Goal: Information Seeking & Learning: Learn about a topic

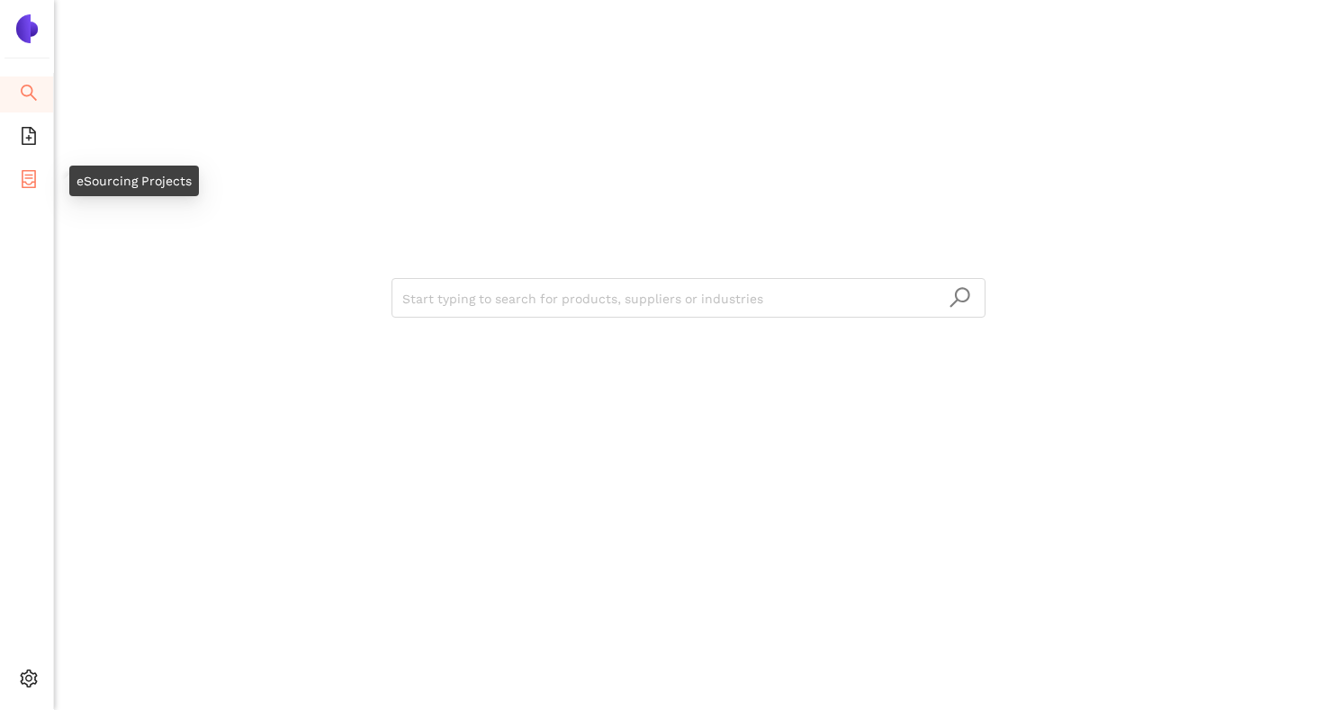
click at [32, 182] on icon "container" at bounding box center [29, 179] width 18 height 18
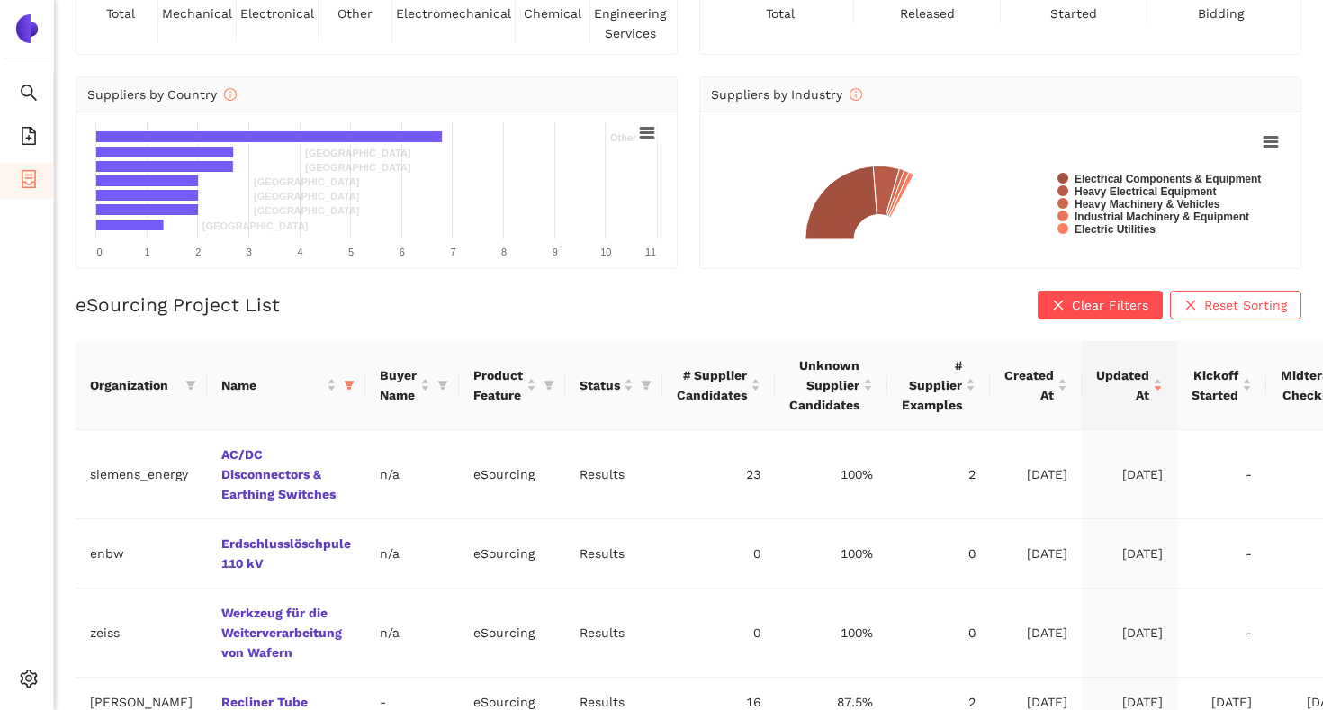
scroll to position [215, 0]
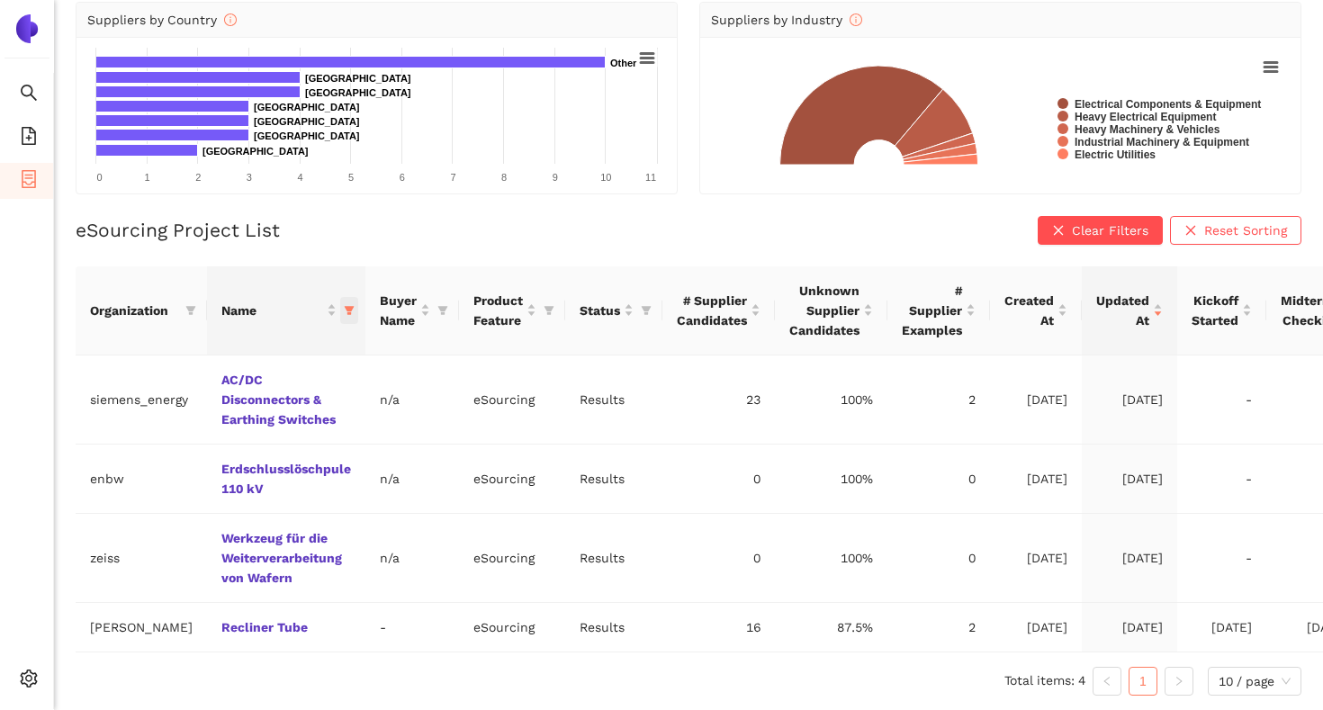
click at [346, 316] on span "this column's title is Name,this column is sortable" at bounding box center [349, 310] width 18 height 27
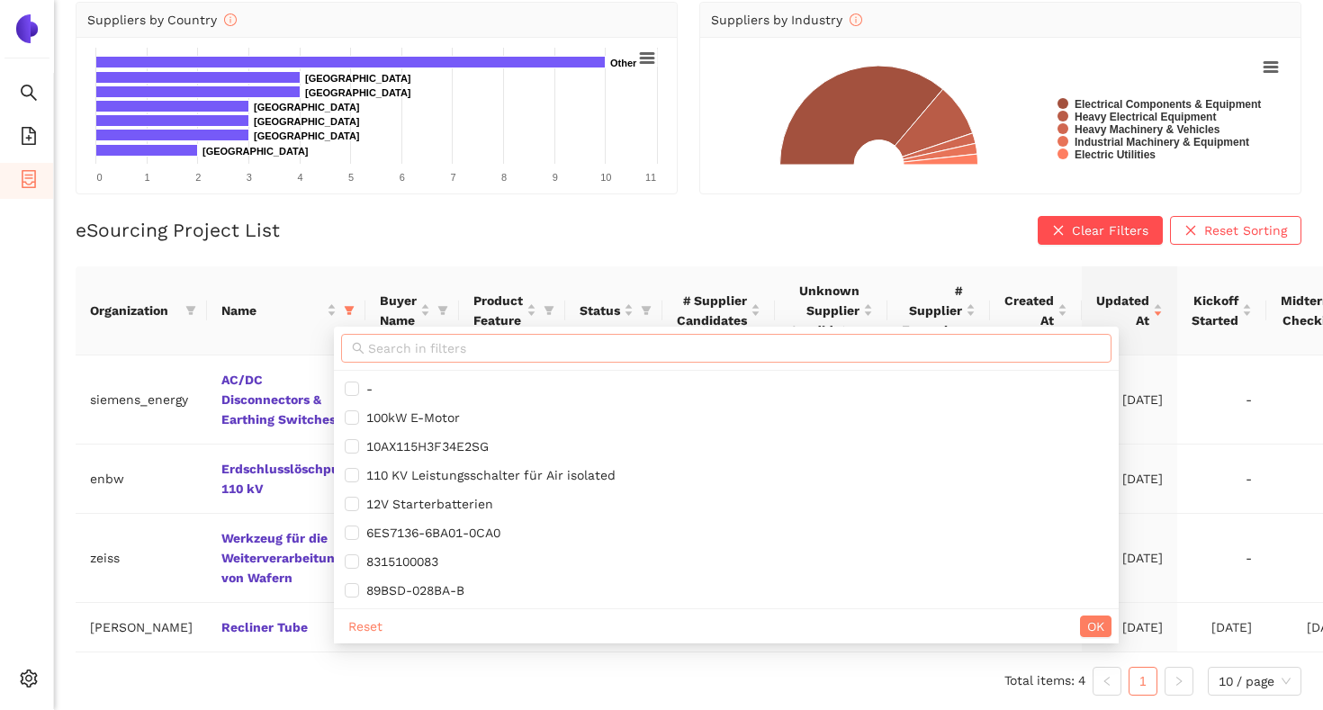
click at [394, 348] on input "text" at bounding box center [734, 348] width 732 height 20
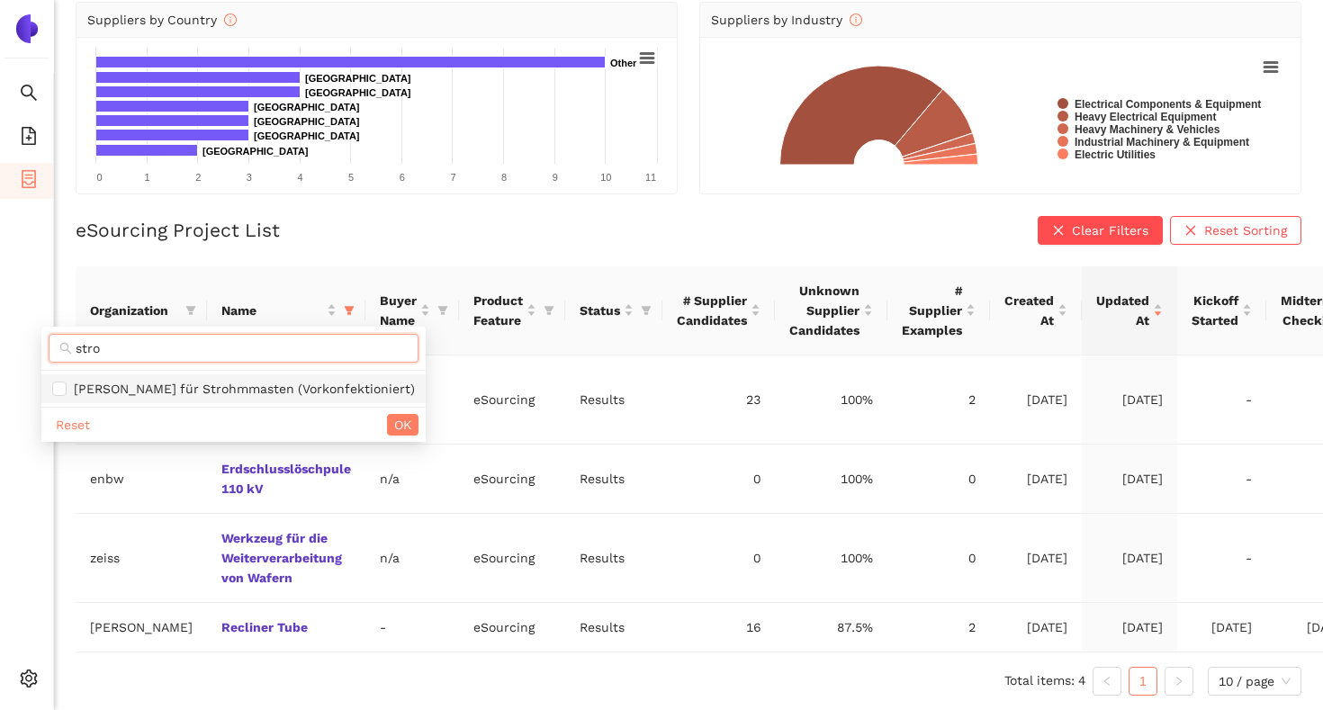
type input "stro"
click at [308, 389] on span "Stahl für Strohmmasten (Vorkonfektioniert)" at bounding box center [241, 389] width 348 height 14
checkbox input "true"
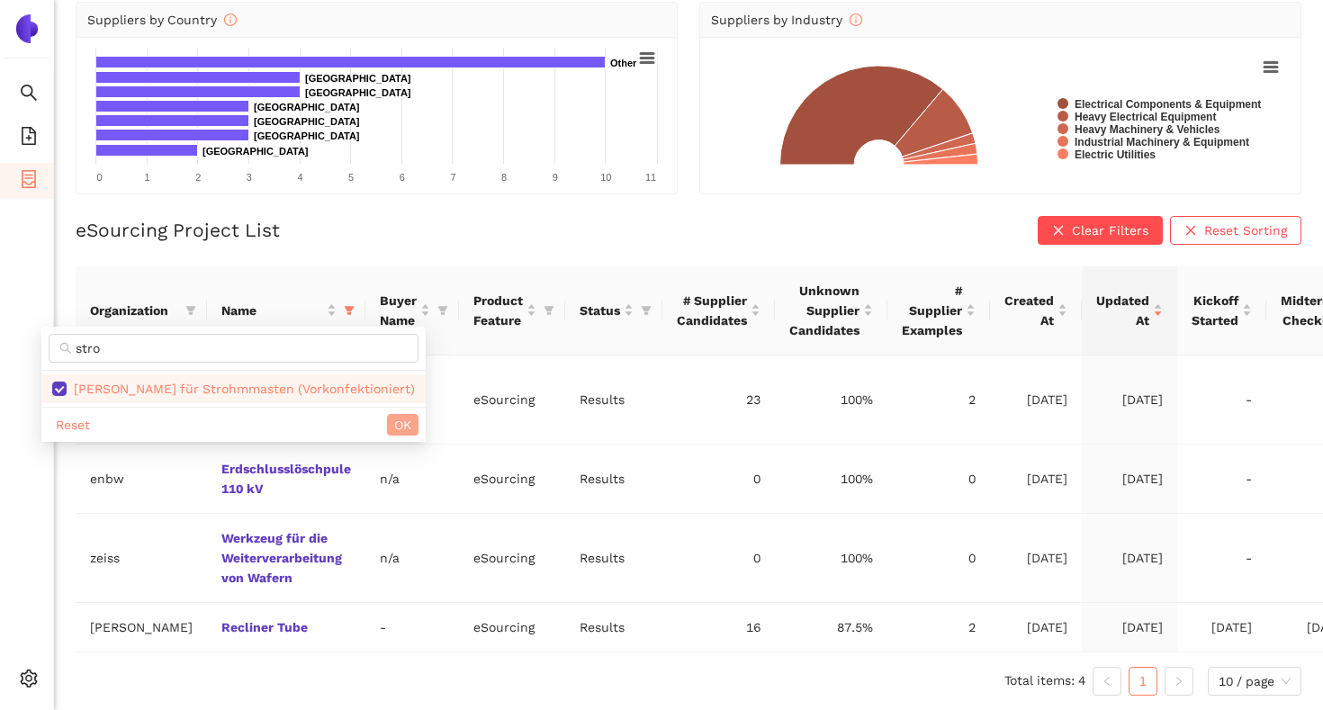
click at [394, 433] on span "OK" at bounding box center [402, 425] width 17 height 20
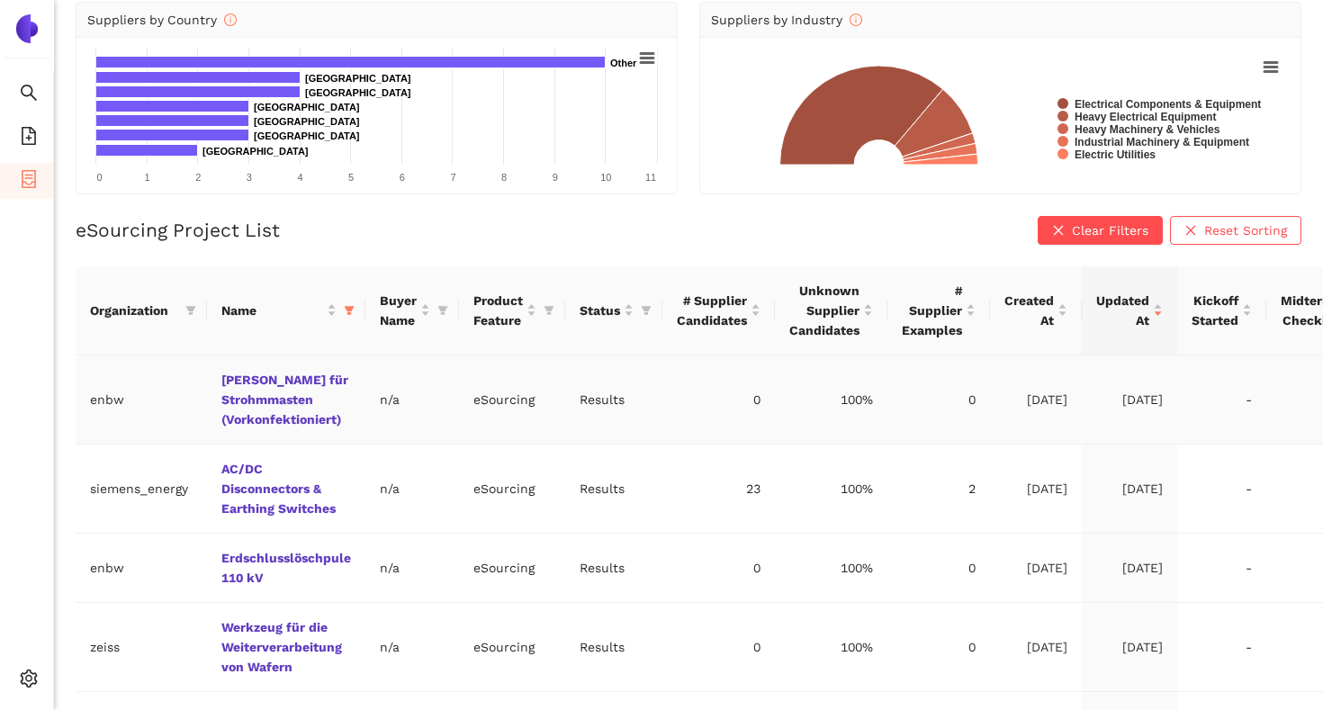
scroll to position [258, 0]
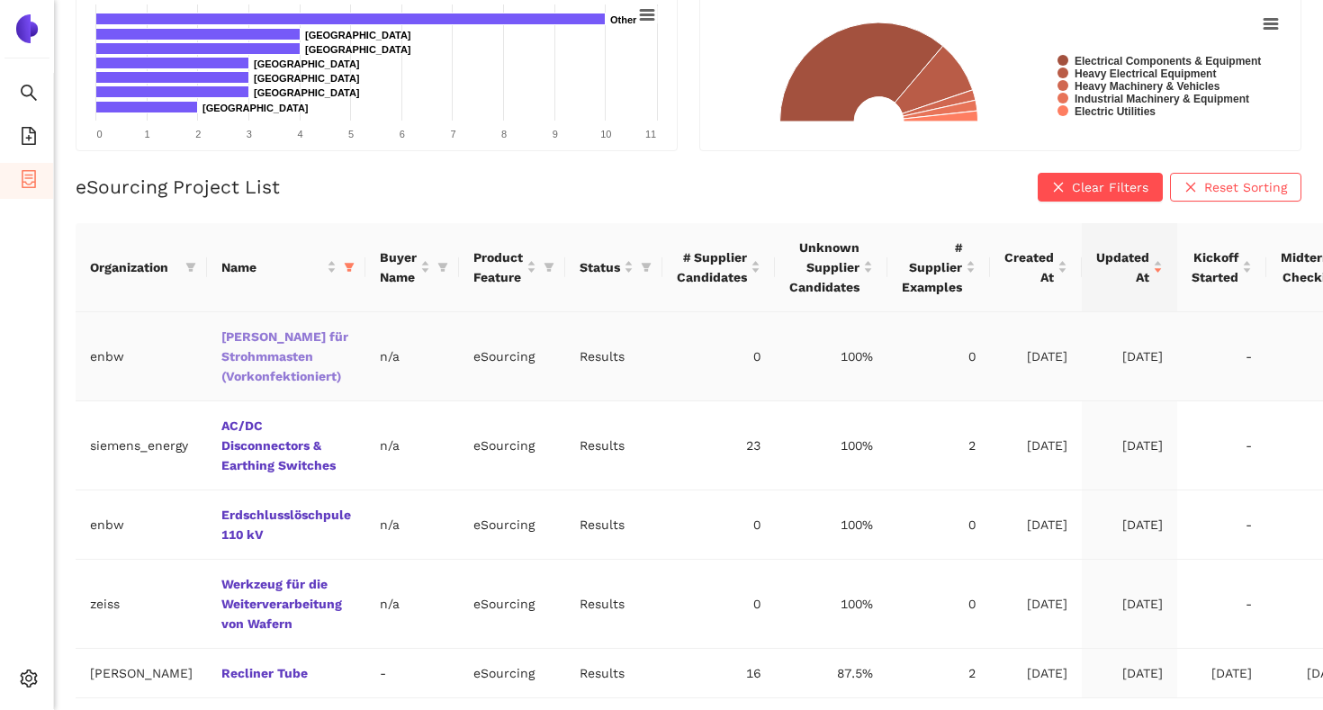
click at [0, 0] on link "Stahl für Strohmmasten (Vorkonfektioniert)" at bounding box center [0, 0] width 0 height 0
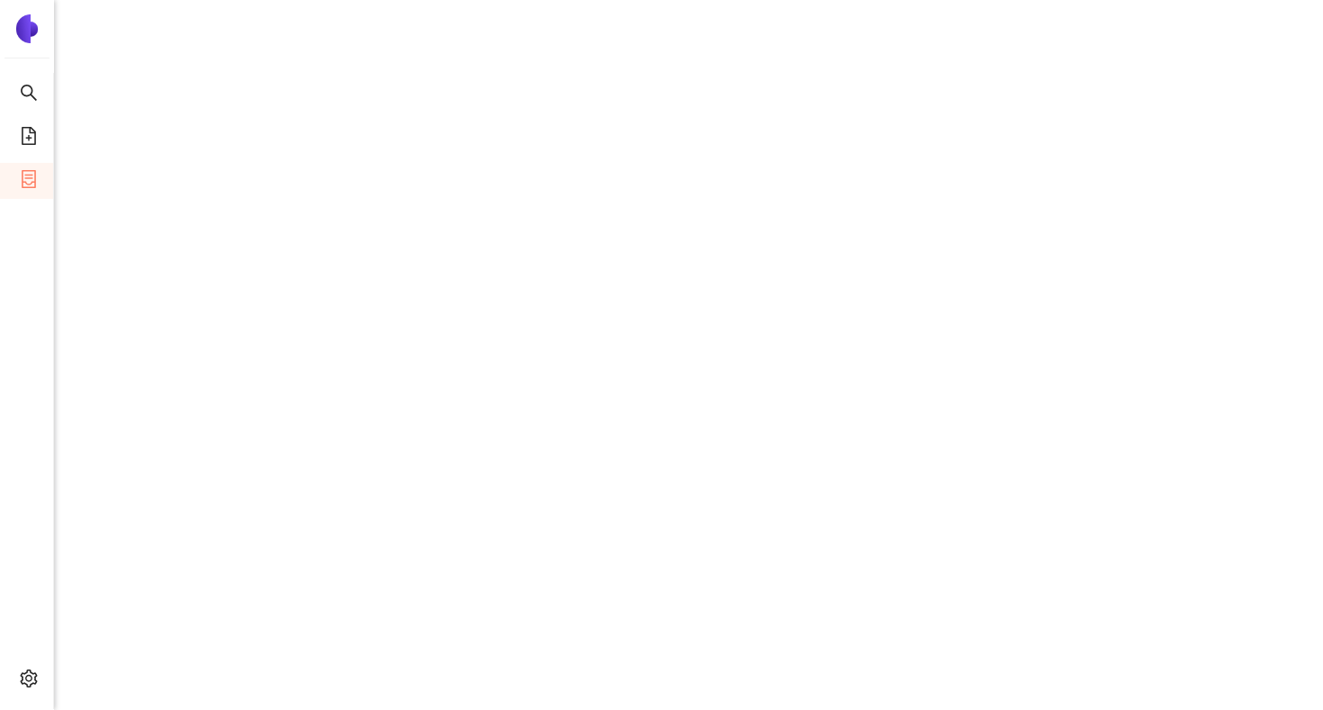
scroll to position [750, 0]
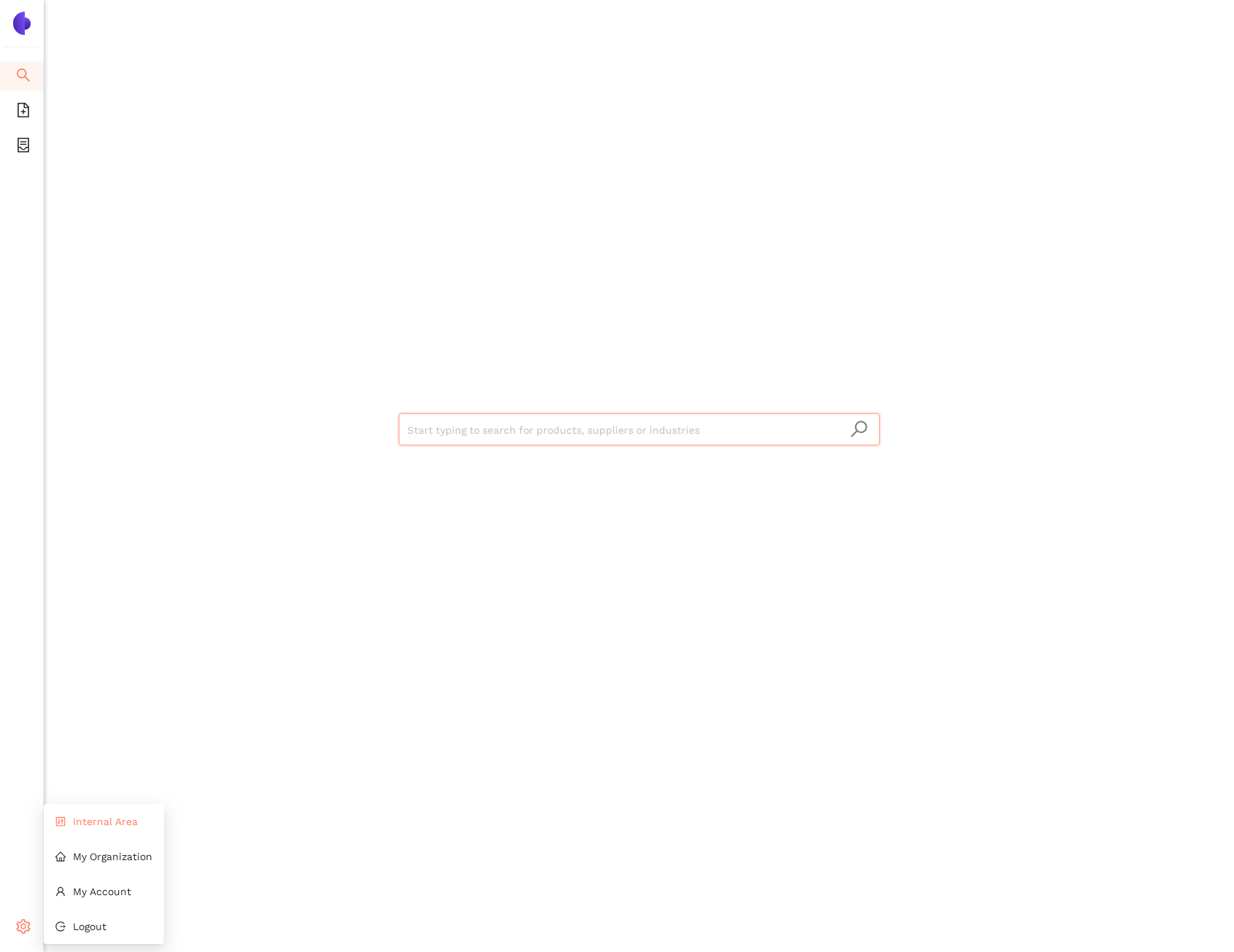
click at [73, 825] on span "Internal Area" at bounding box center [105, 822] width 65 height 11
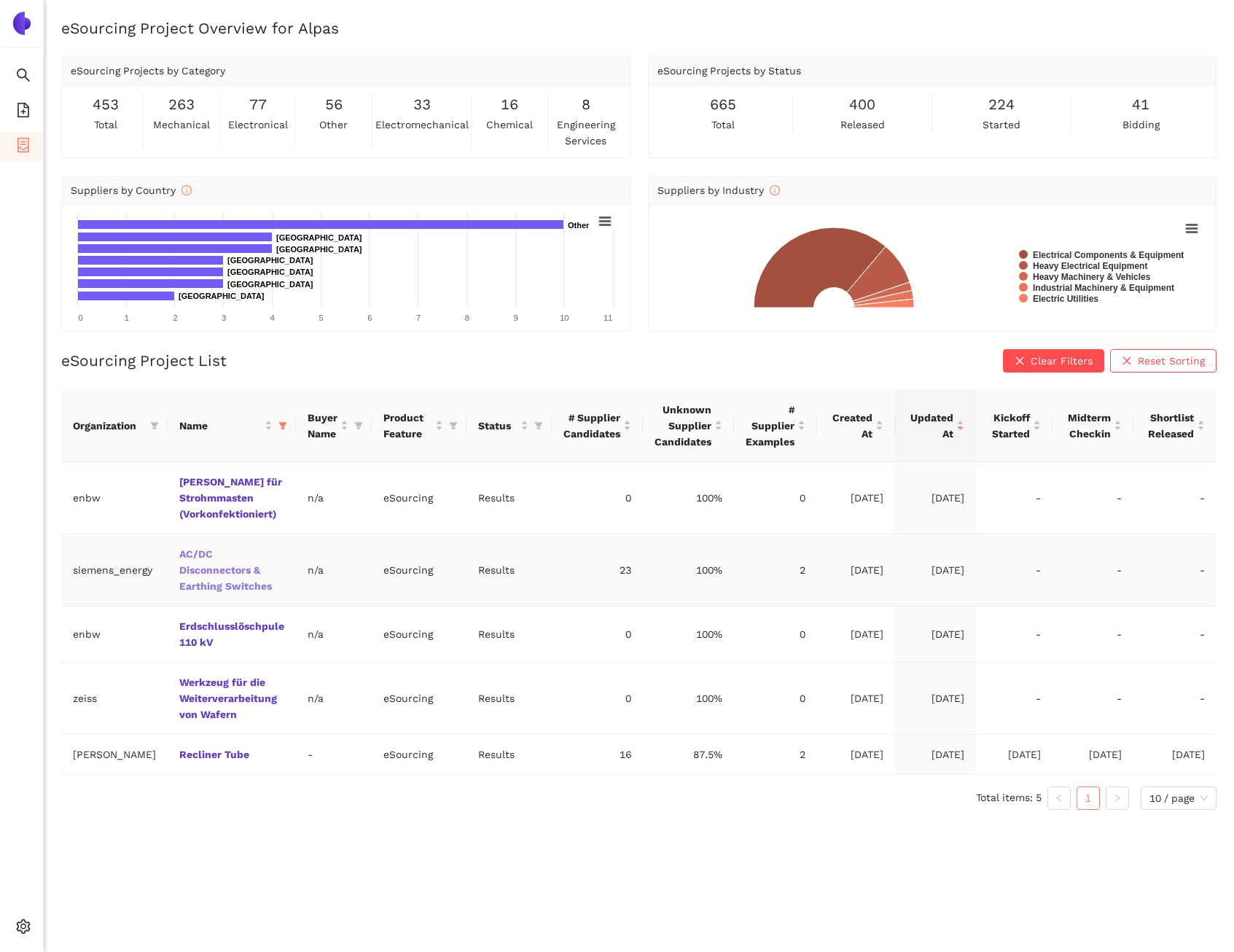
click at [0, 0] on link "AC/DC Disconnectors & Earthing Switches" at bounding box center [0, 0] width 0 height 0
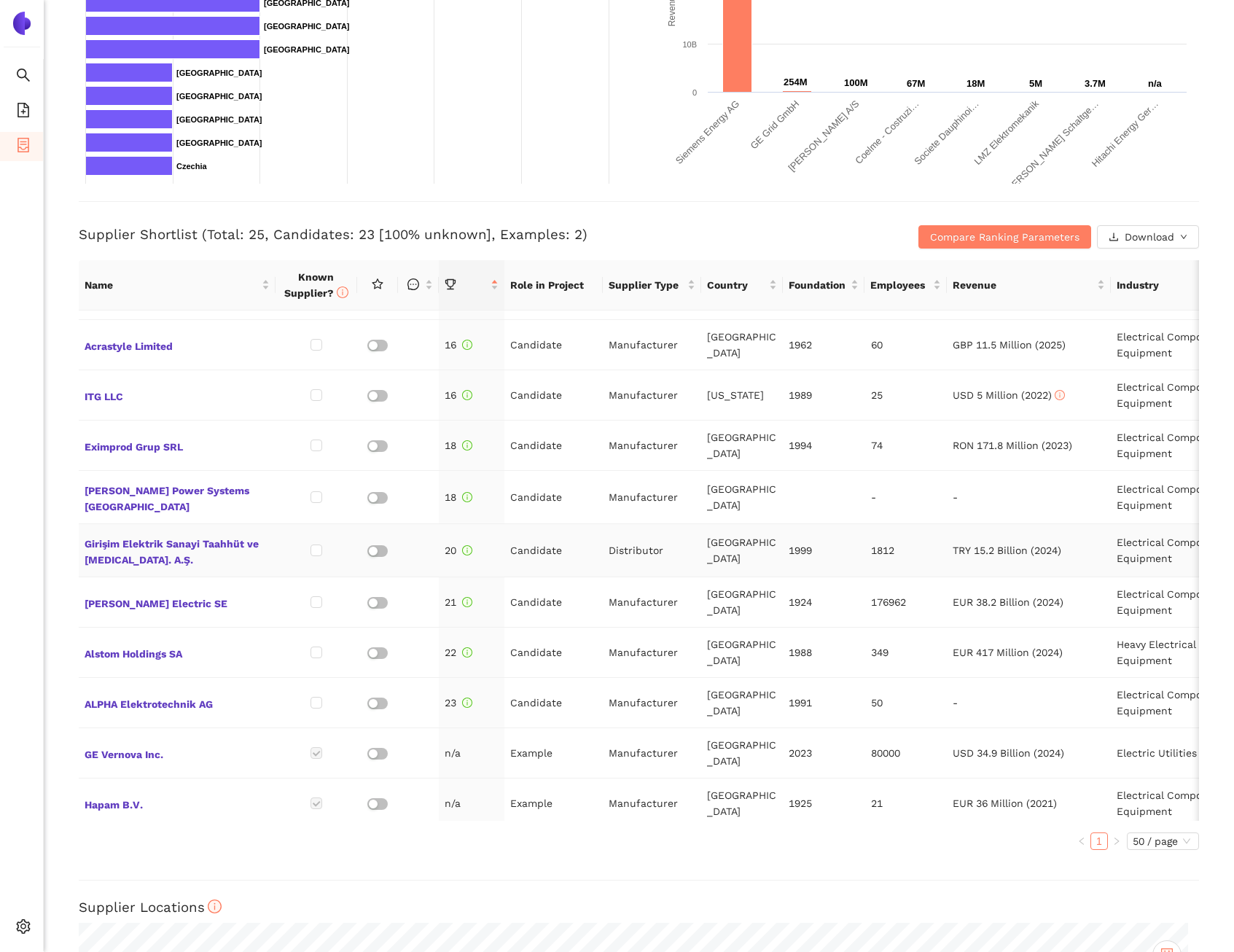
scroll to position [404, 0]
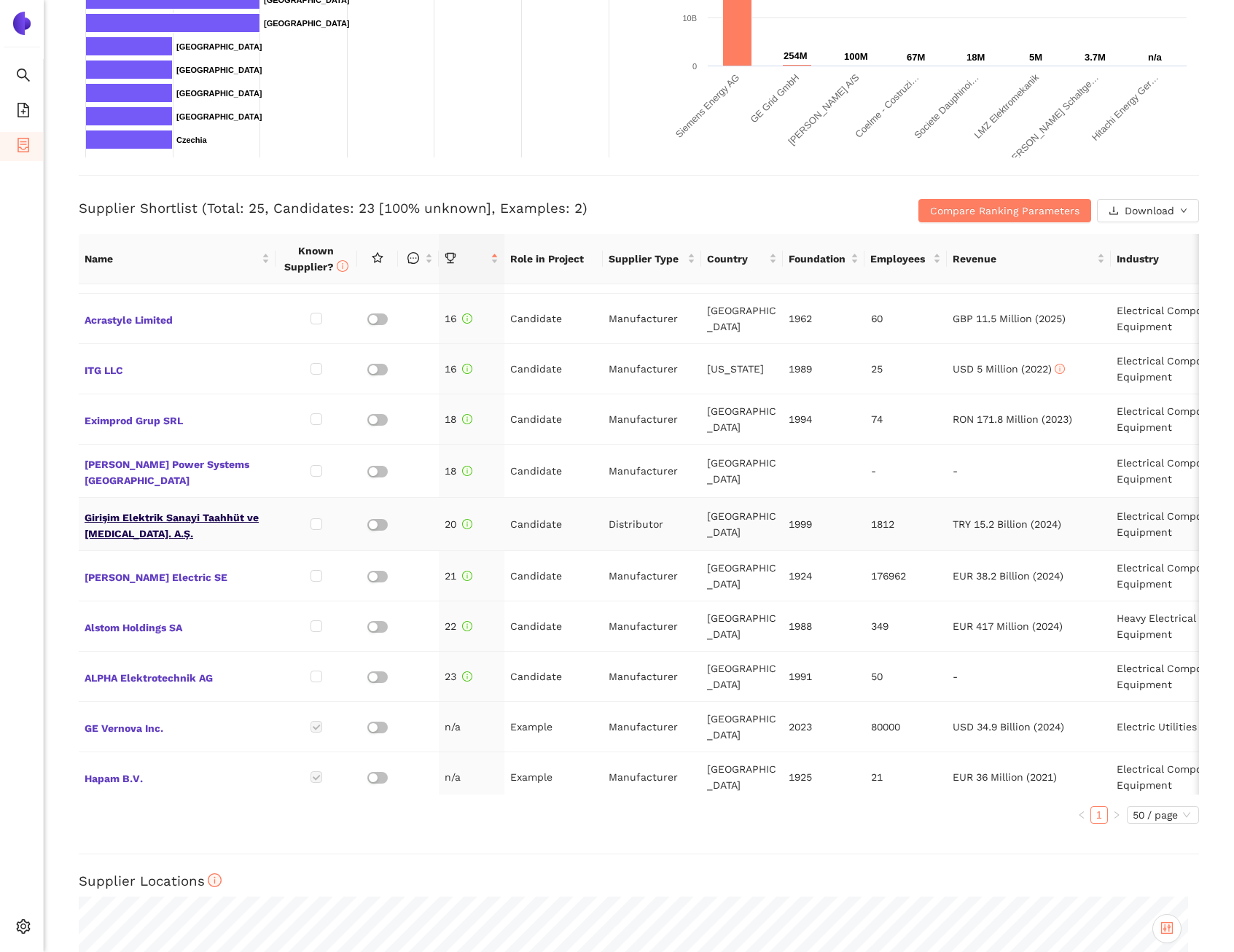
click at [254, 506] on span "Girişim Elektrik Sanayi Taahhüt ve Tic. A.Ş." at bounding box center [177, 523] width 186 height 35
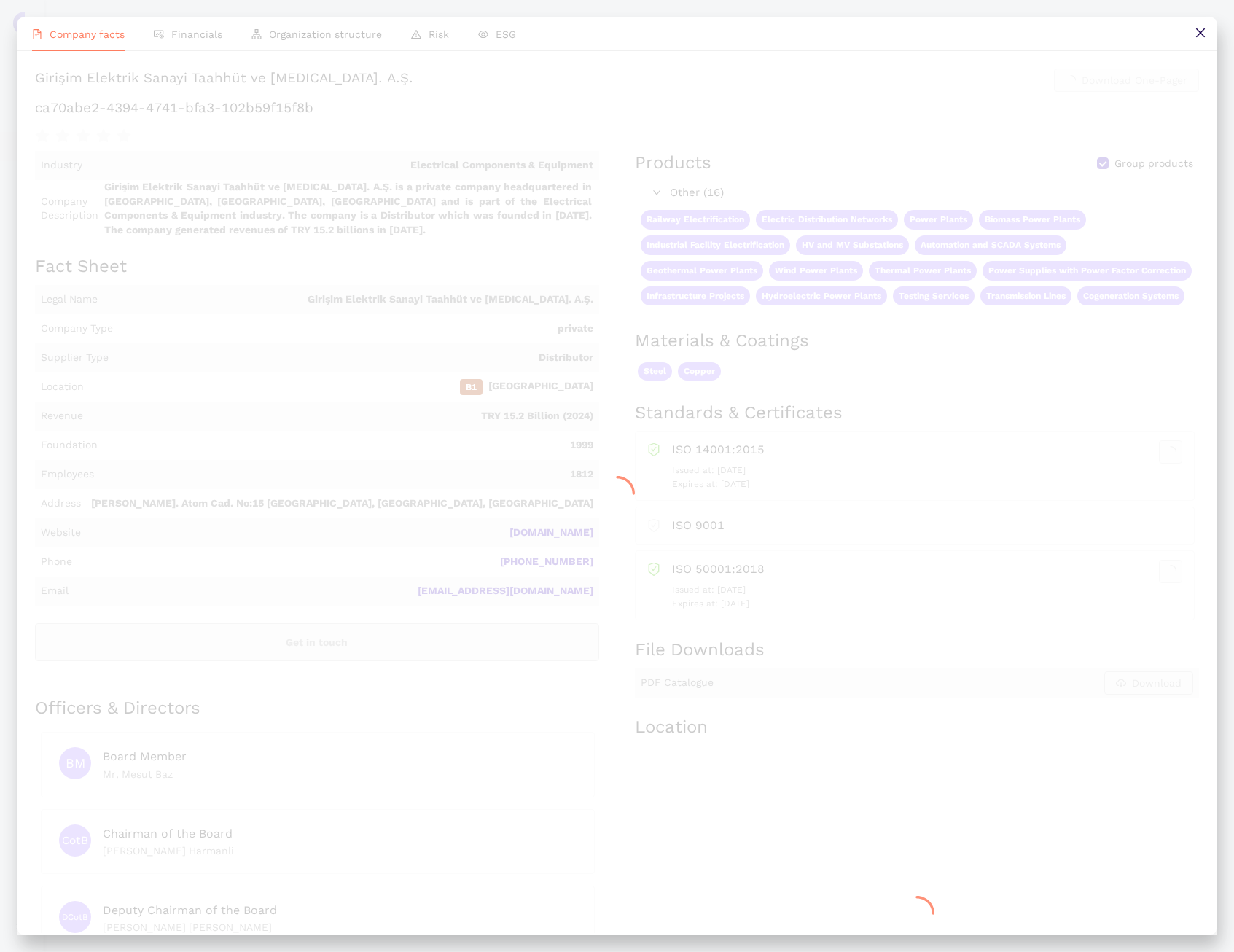
scroll to position [0, 0]
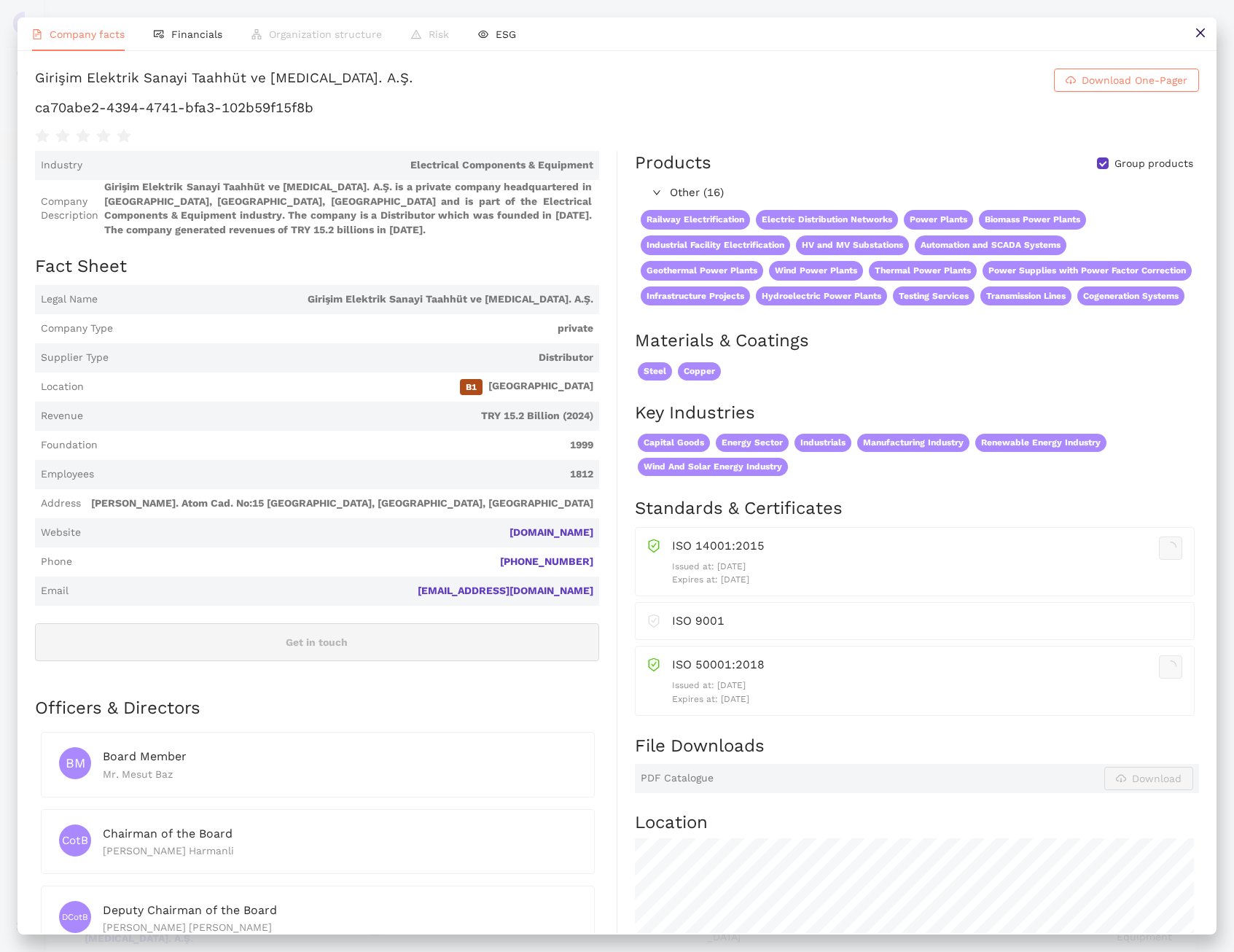
click at [284, 117] on h1 "ca70abe2-4394-4741-bfa3-102b59f15f8b" at bounding box center [617, 107] width 1164 height 19
copy div "ca70abe2-4394-4741-bfa3-102b59f15f8b"
click at [1193, 29] on button at bounding box center [1200, 34] width 32 height 32
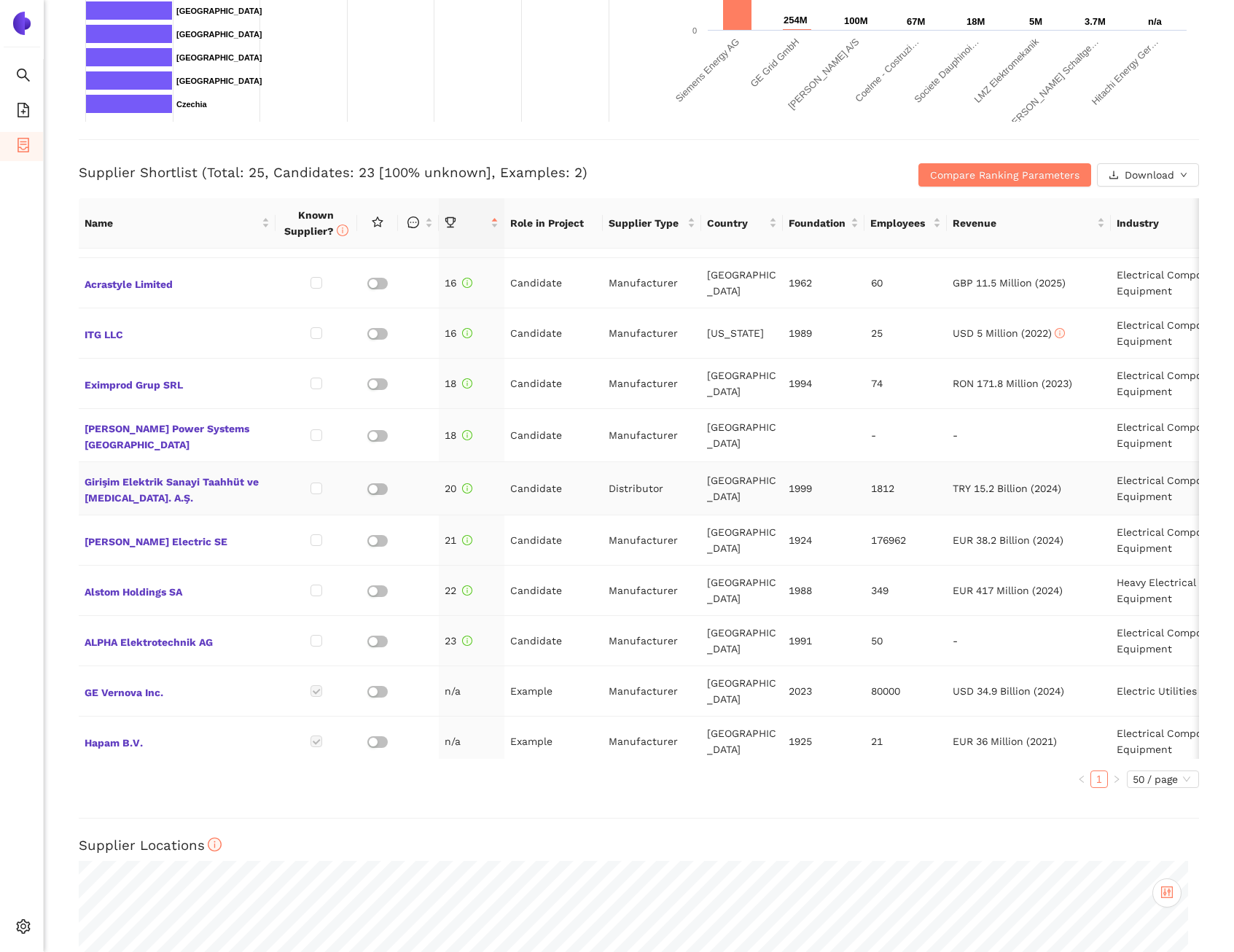
scroll to position [757, 0]
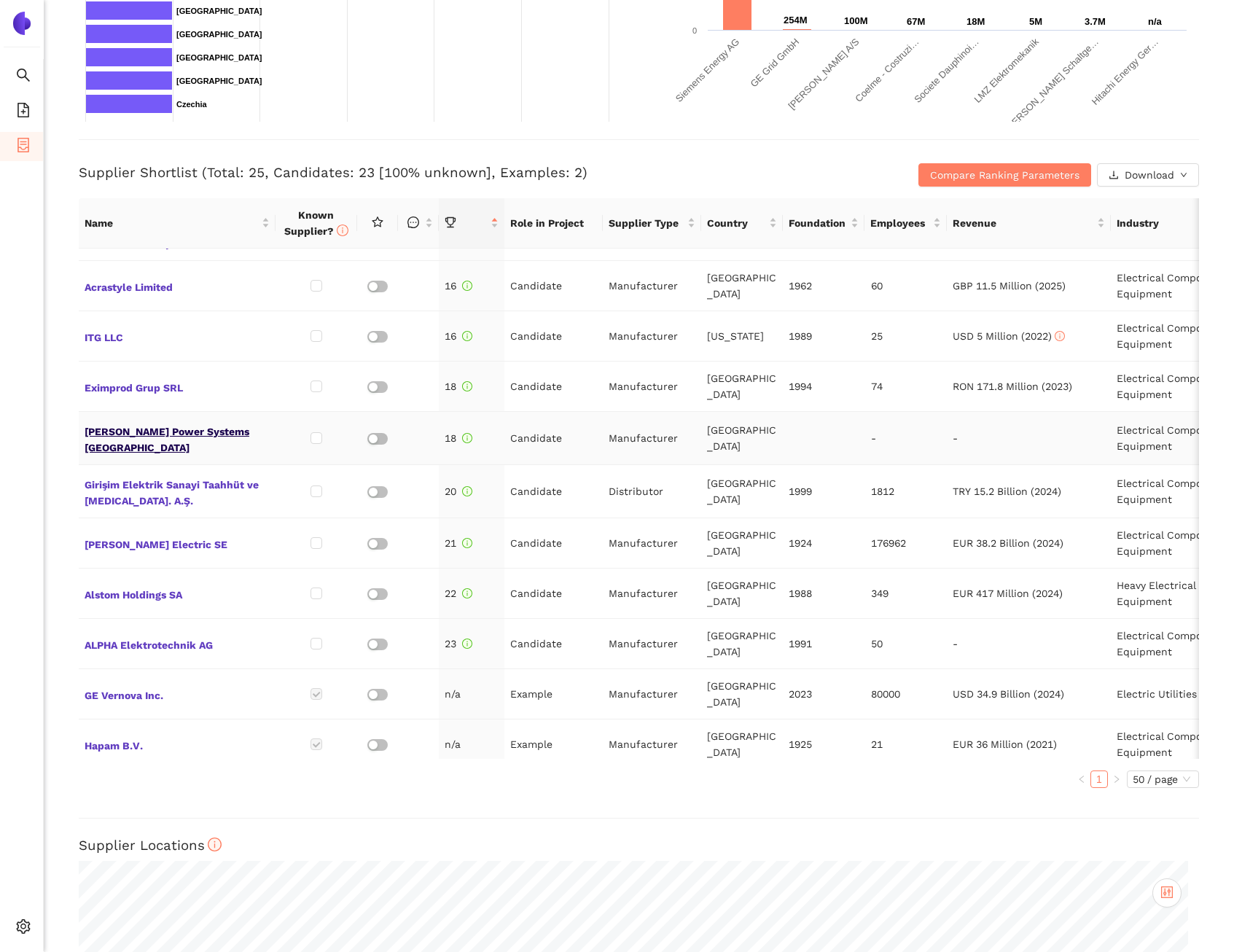
click at [223, 440] on span "[PERSON_NAME] Power Systems [GEOGRAPHIC_DATA]" at bounding box center [177, 438] width 186 height 35
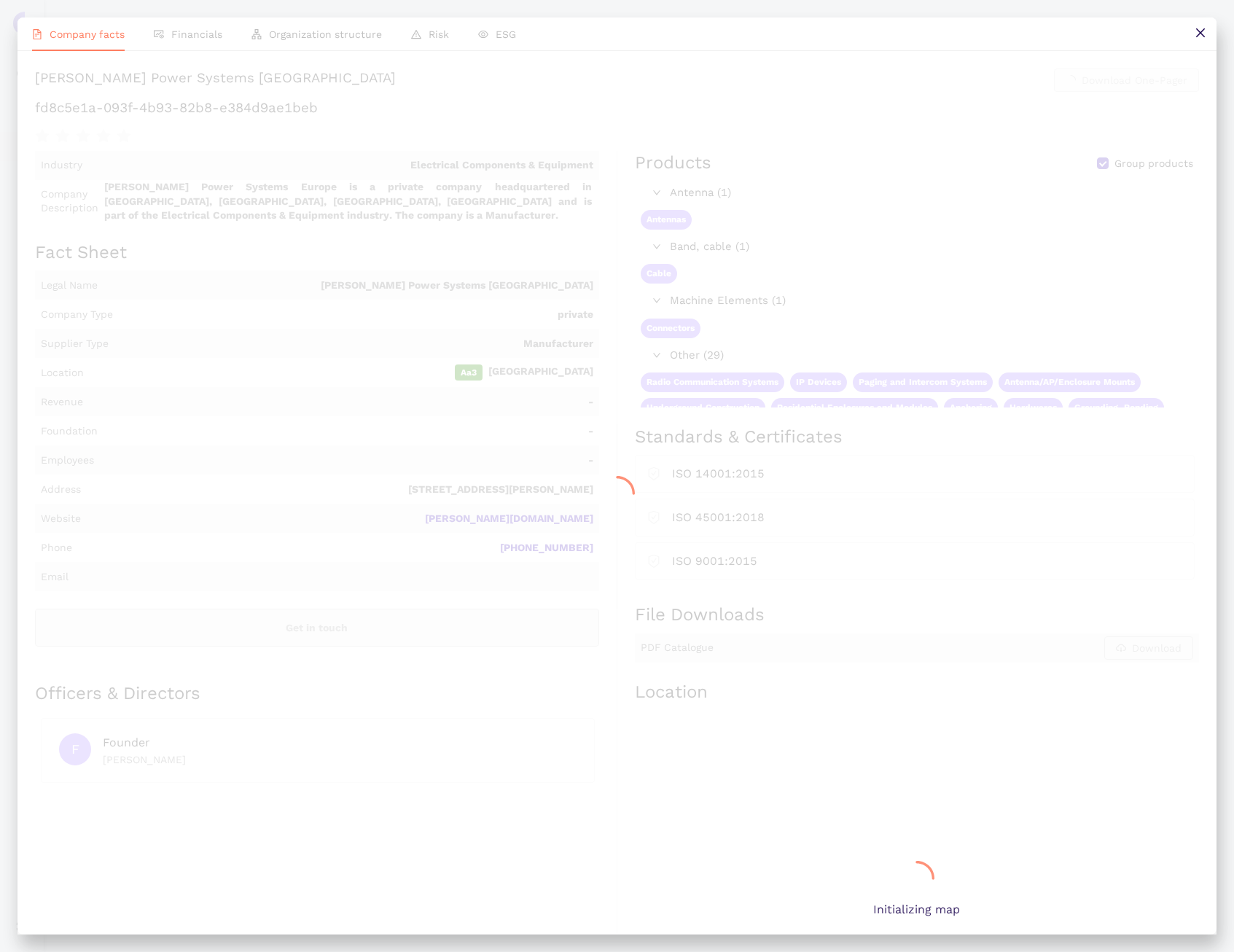
scroll to position [0, 0]
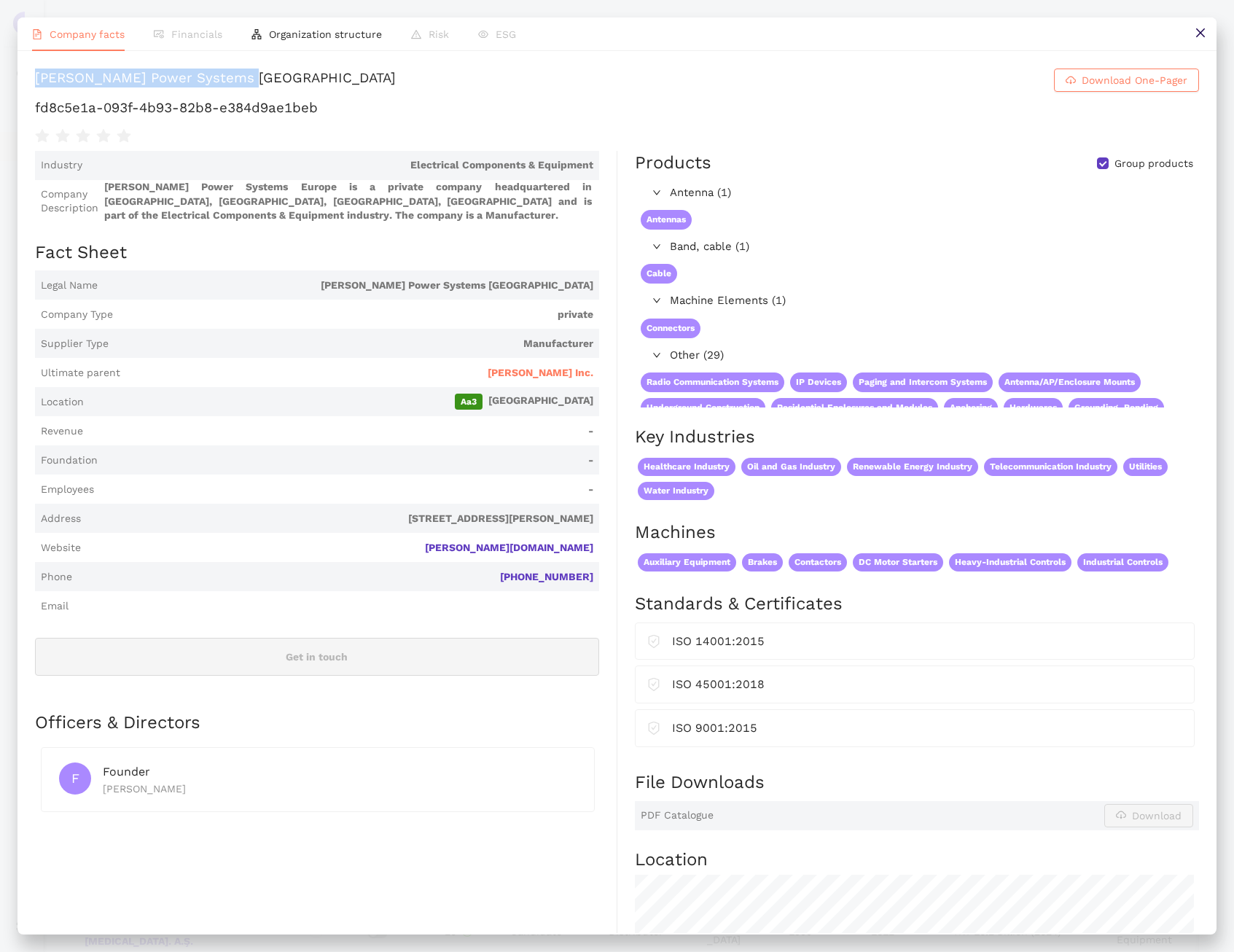
drag, startPoint x: 446, startPoint y: 80, endPoint x: 43, endPoint y: 76, distance: 403.0
click at [43, 76] on h1 "HUBBELL Power Systems Europe Download One-Pager" at bounding box center [617, 80] width 1164 height 23
copy div "[PERSON_NAME] Power Systems [GEOGRAPHIC_DATA]"
click at [362, 117] on h1 "fd8c5e1a-093f-4b93-82b8-e384d9ae1beb" at bounding box center [617, 107] width 1164 height 19
click at [363, 117] on h1 "fd8c5e1a-093f-4b93-82b8-e384d9ae1beb" at bounding box center [617, 107] width 1164 height 19
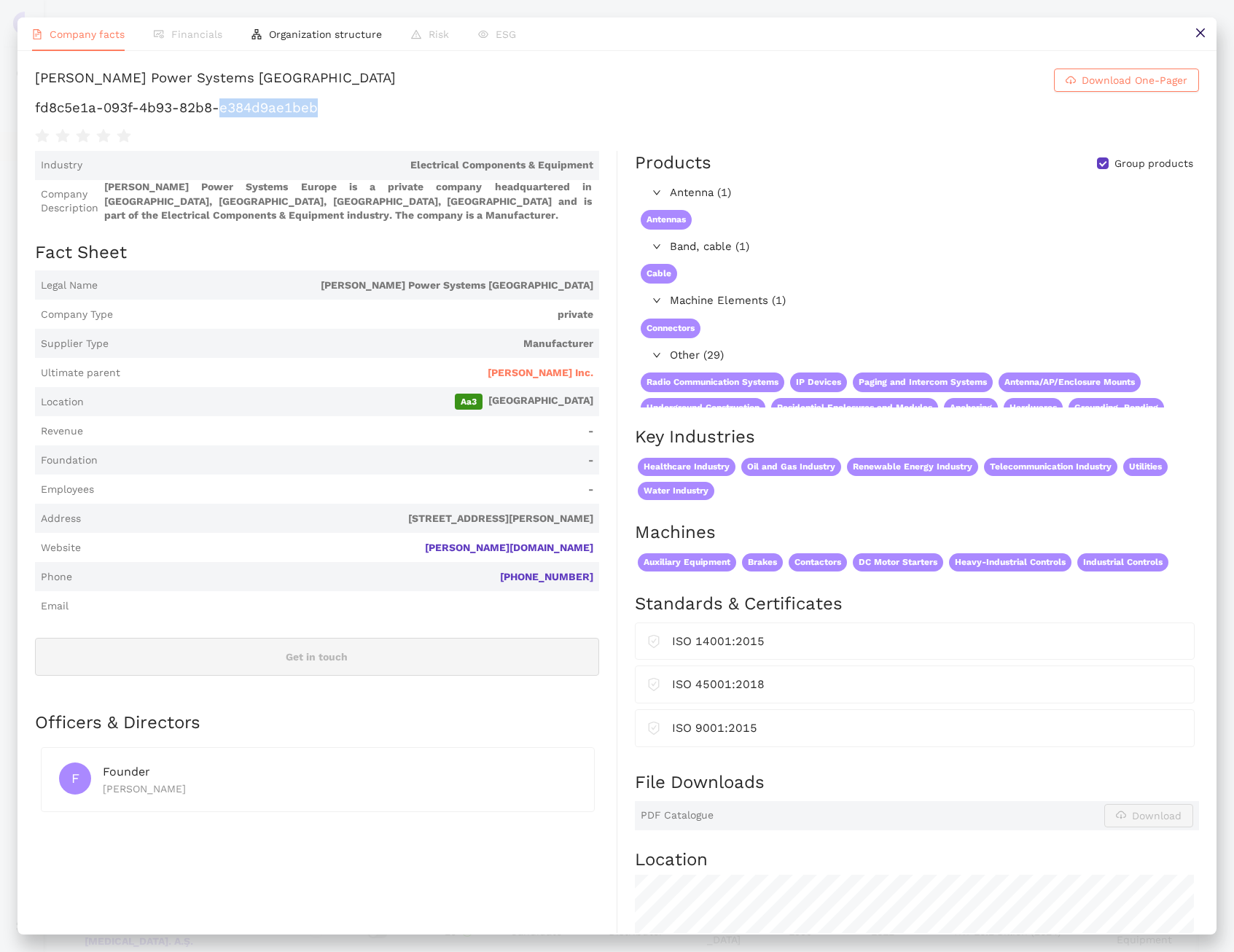
click at [363, 117] on h1 "fd8c5e1a-093f-4b93-82b8-e384d9ae1beb" at bounding box center [617, 107] width 1164 height 19
copy div "fd8c5e1a-093f-4b93-82b8-e384d9ae1beb"
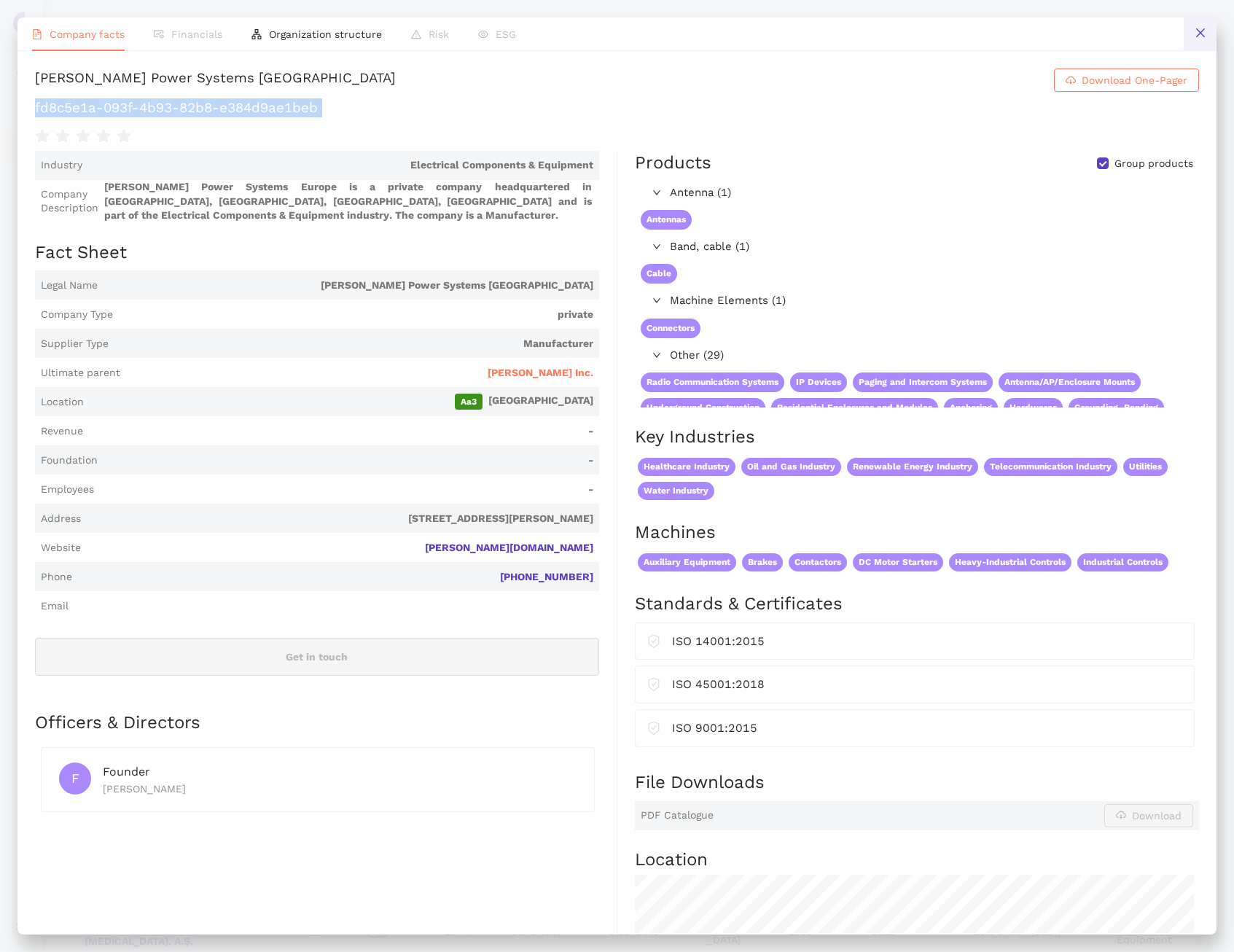
click at [1196, 27] on icon "close" at bounding box center [1201, 32] width 11 height 11
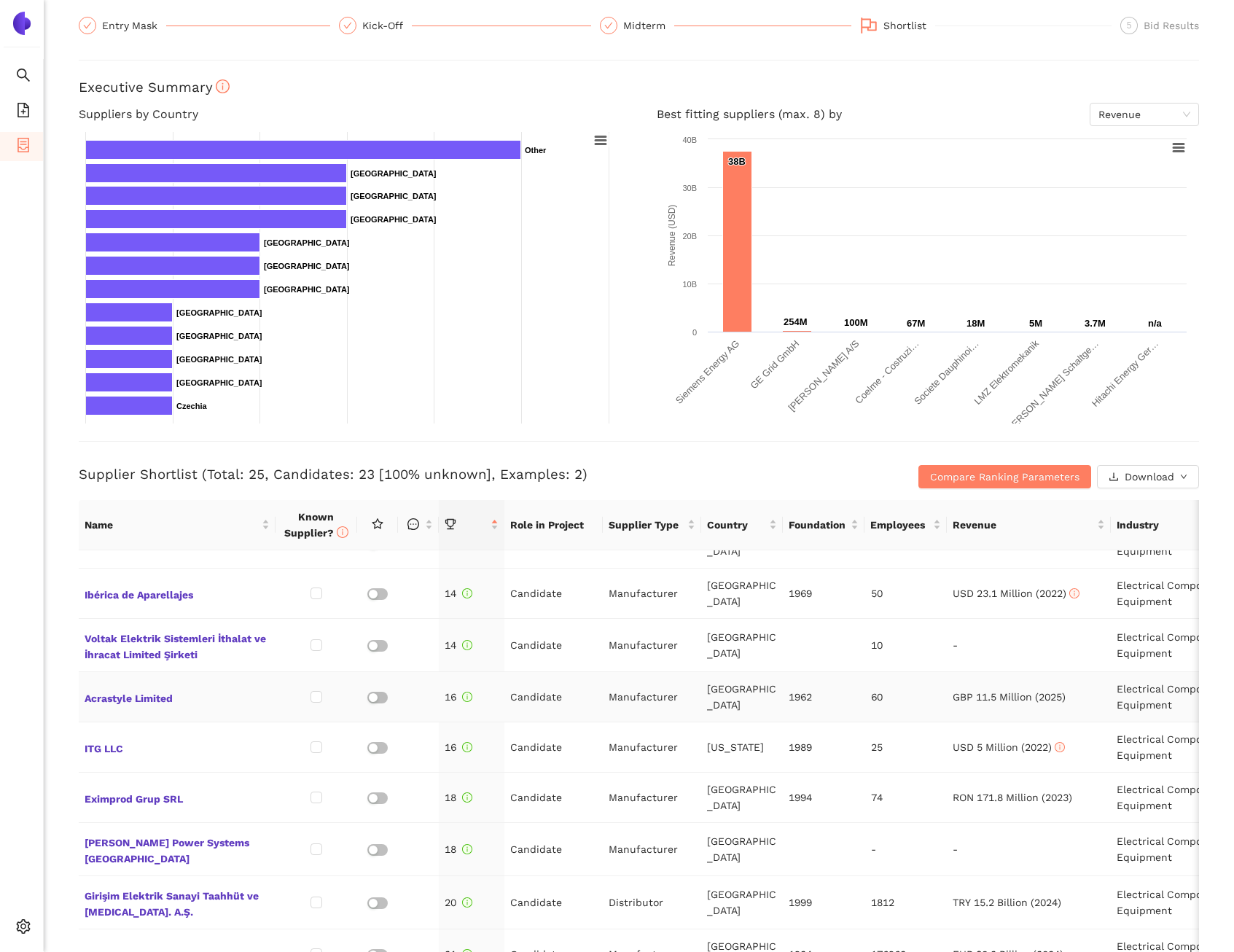
scroll to position [644, 0]
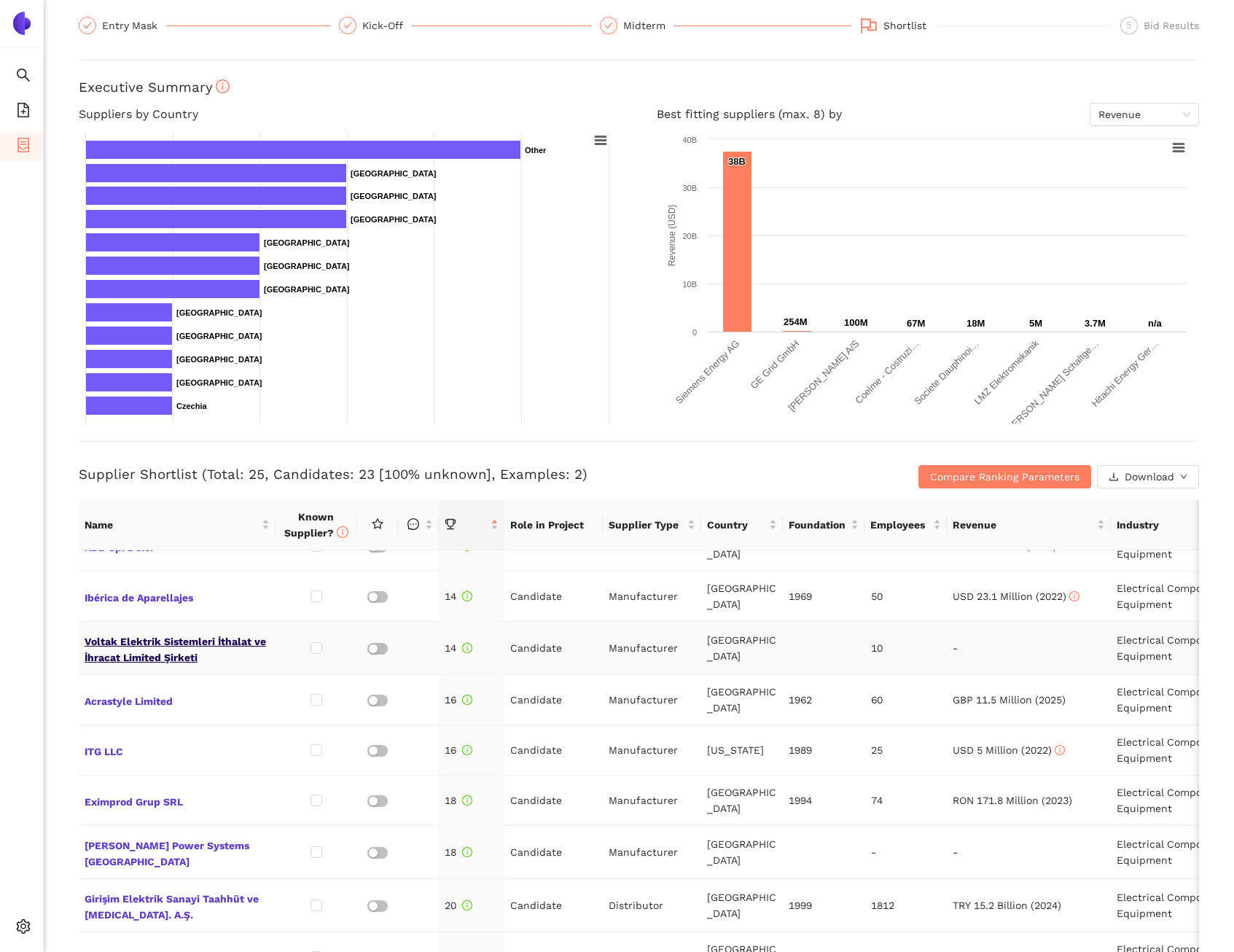
click at [198, 648] on span "Voltak Elektrik Sistemleri İthalat ve İhracat Limited Şirketi" at bounding box center [177, 647] width 186 height 35
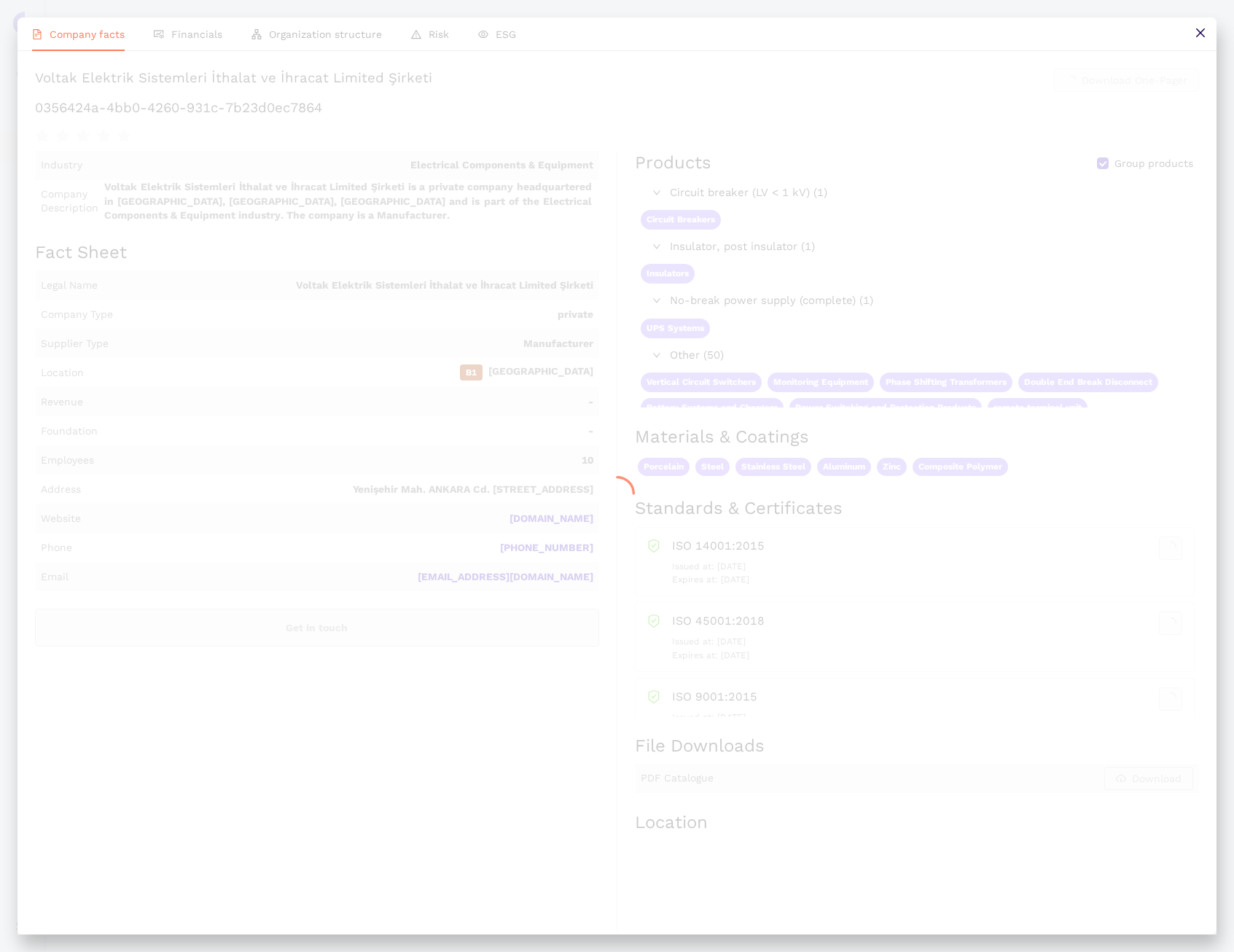
scroll to position [0, 0]
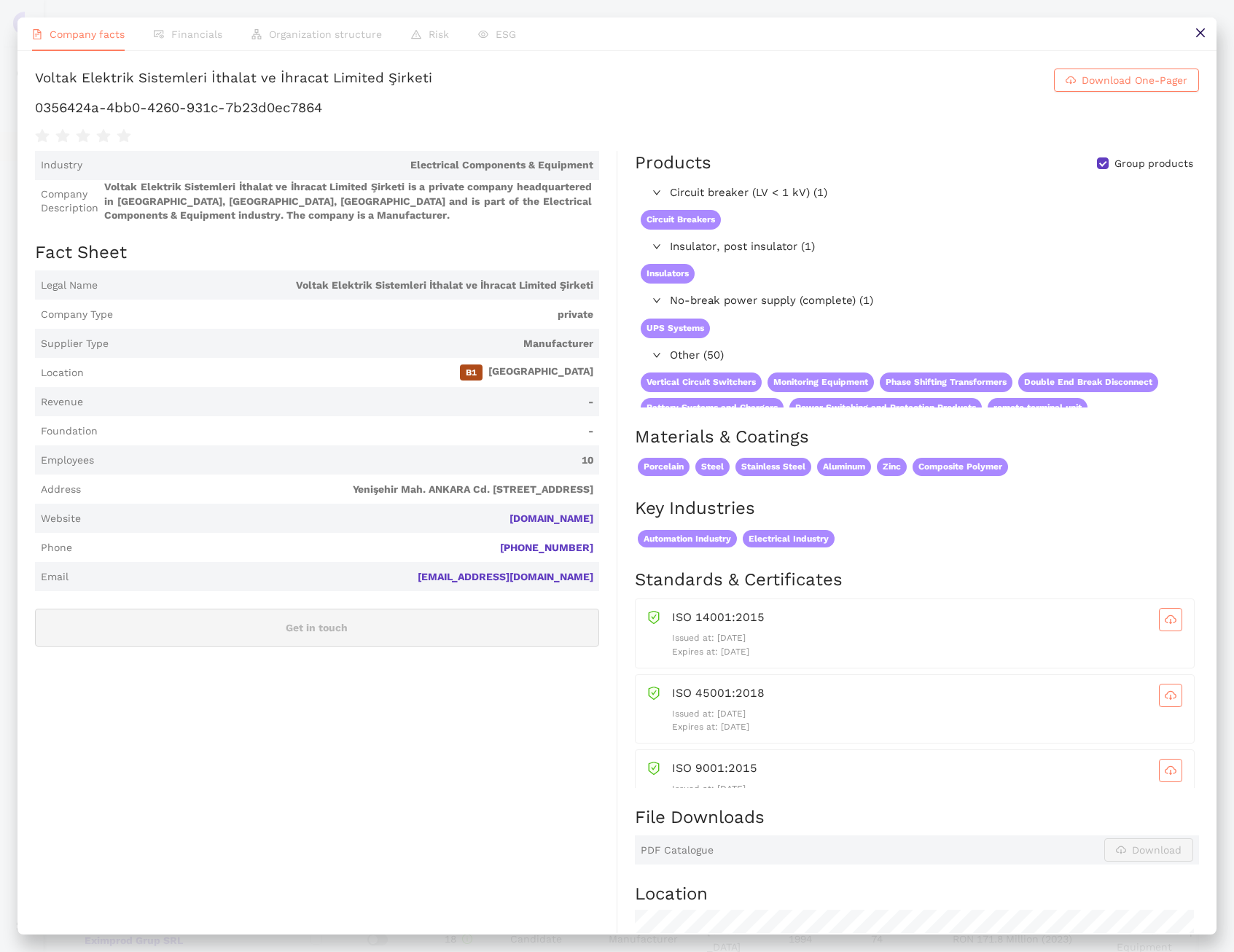
click at [317, 90] on div "Voltak Elektrik Sistemleri İthalat ve İhracat Limited Şirketi" at bounding box center [233, 80] width 397 height 23
copy h1 "Voltak Elektrik Sistemleri İthalat ve İhracat Limited Şirketi Download One-Pager"
click at [1200, 24] on button at bounding box center [1200, 34] width 32 height 32
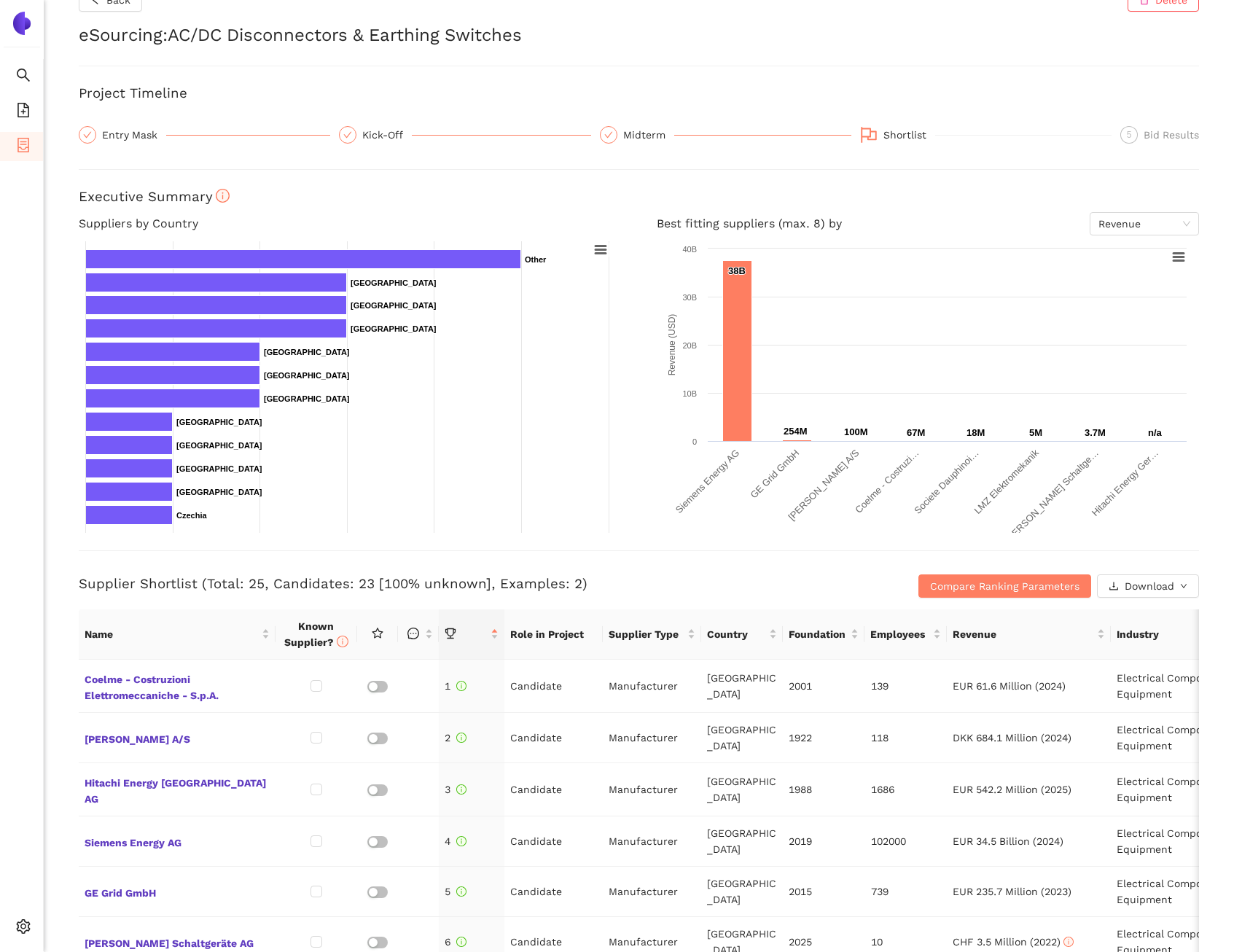
click at [708, 570] on div "Supplier Shortlist (Total: 25, Candidates: 23 [100% unknown], Examples: 2) Comp…" at bounding box center [638, 574] width 1121 height 47
